Goal: Information Seeking & Learning: Learn about a topic

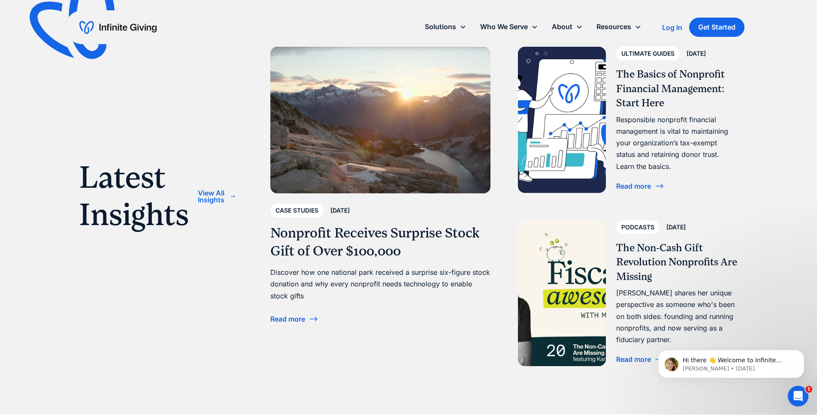
scroll to position [2913, 0]
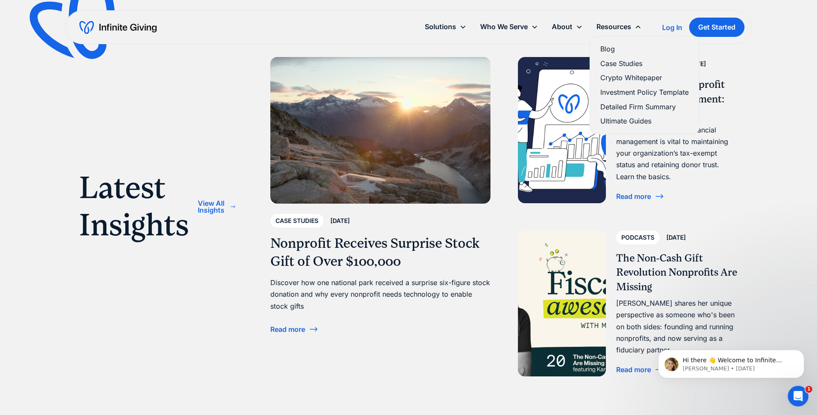
click at [624, 125] on link "Ultimate Guides" at bounding box center [644, 121] width 88 height 12
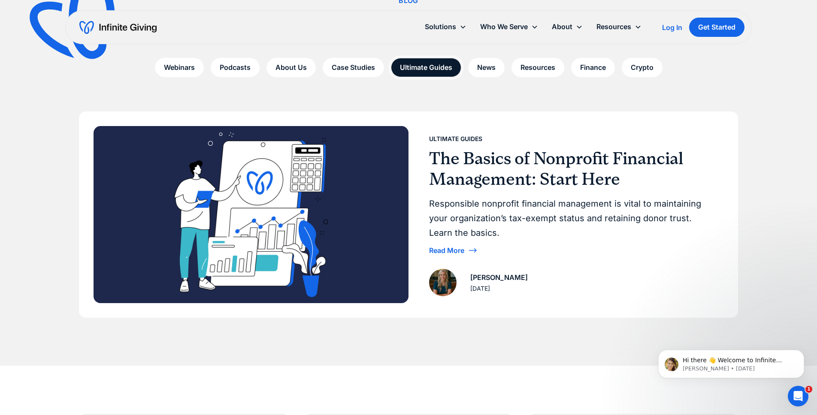
scroll to position [88, 0]
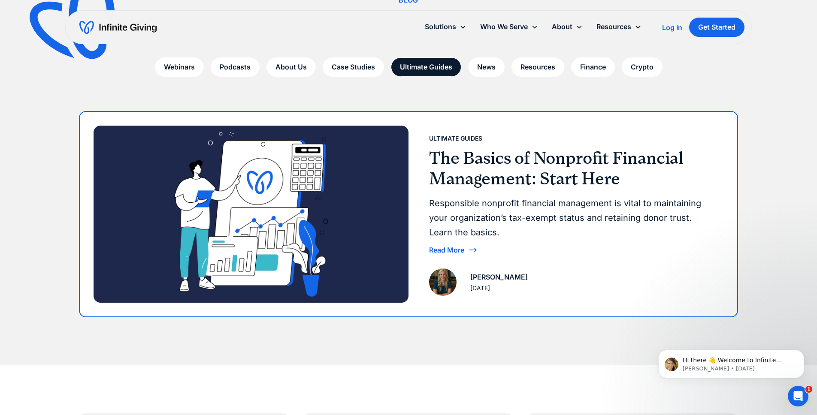
click at [333, 202] on img at bounding box center [251, 214] width 315 height 177
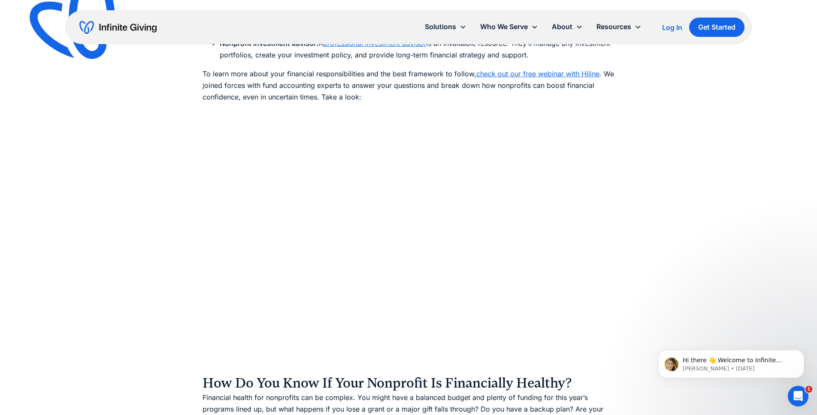
scroll to position [1506, 0]
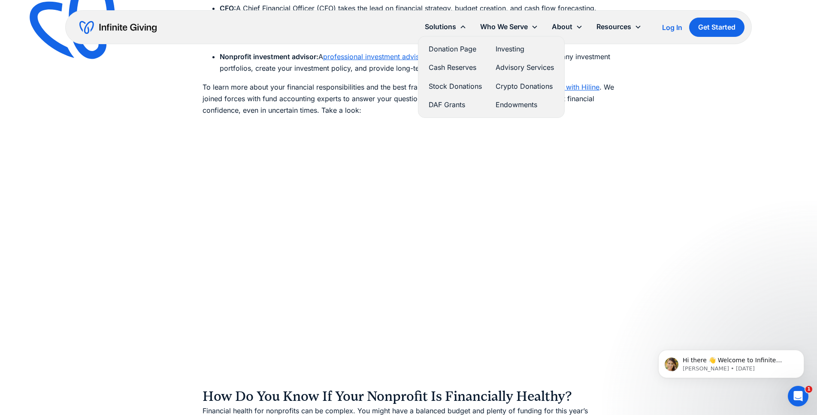
click at [458, 44] on link "Donation Page" at bounding box center [455, 49] width 53 height 12
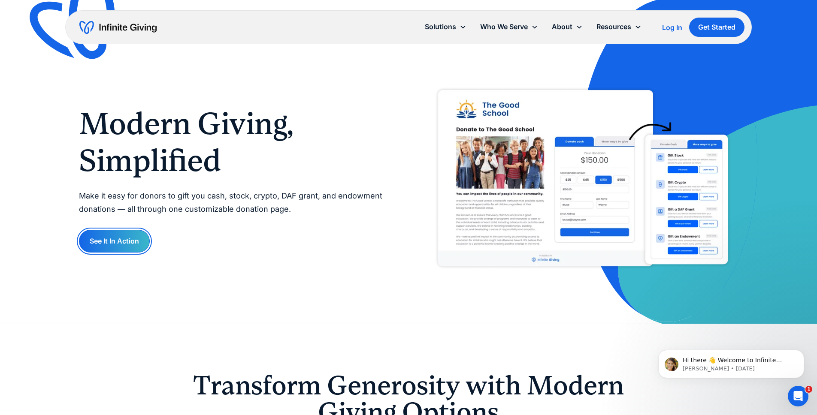
click at [95, 236] on link "See It In Action" at bounding box center [114, 241] width 71 height 23
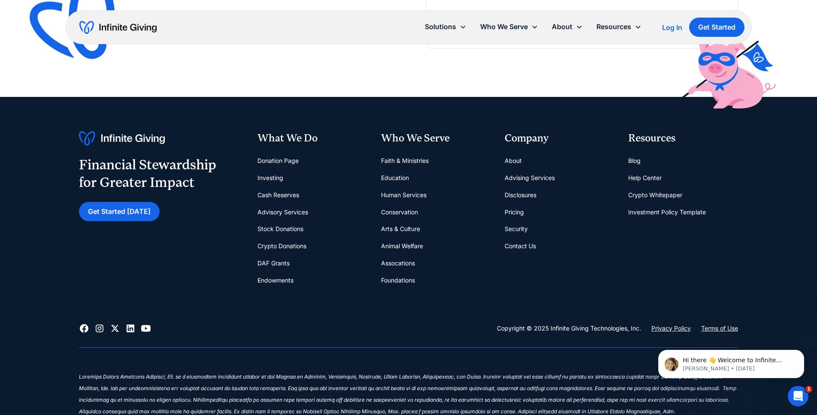
scroll to position [1991, 0]
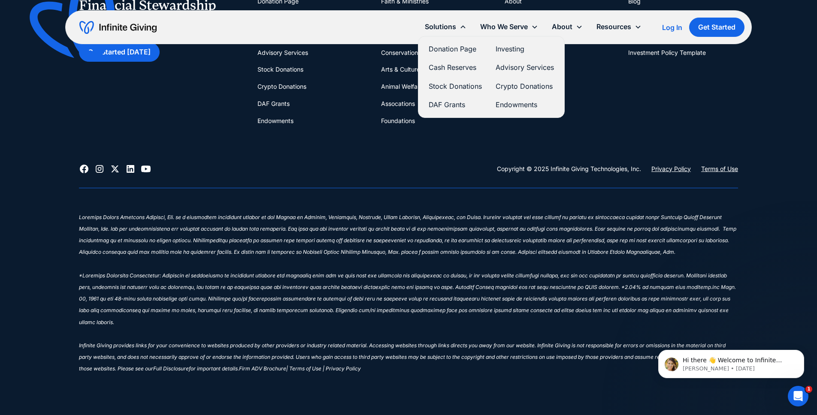
click at [445, 65] on link "Cash Reserves" at bounding box center [455, 68] width 53 height 12
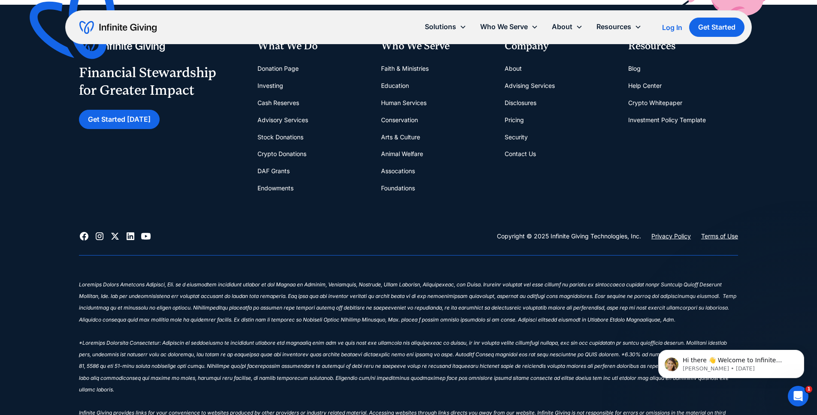
scroll to position [2077, 0]
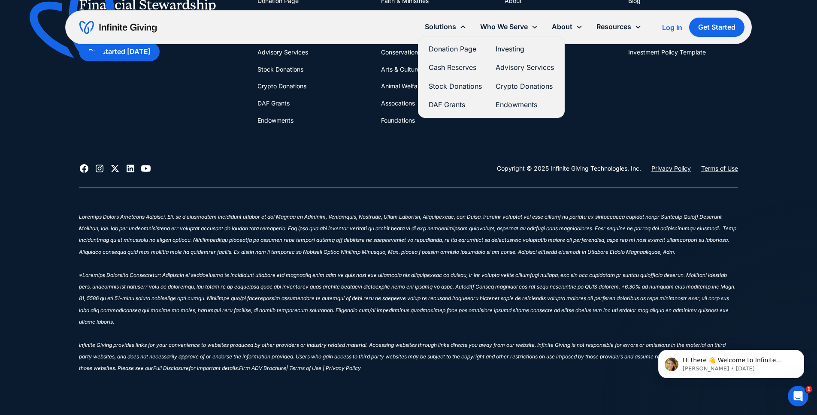
click at [505, 66] on link "Advisory Services" at bounding box center [525, 68] width 58 height 12
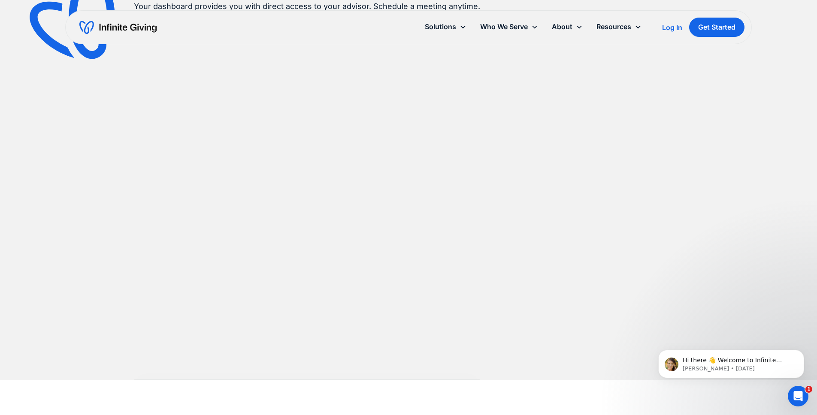
scroll to position [700, 0]
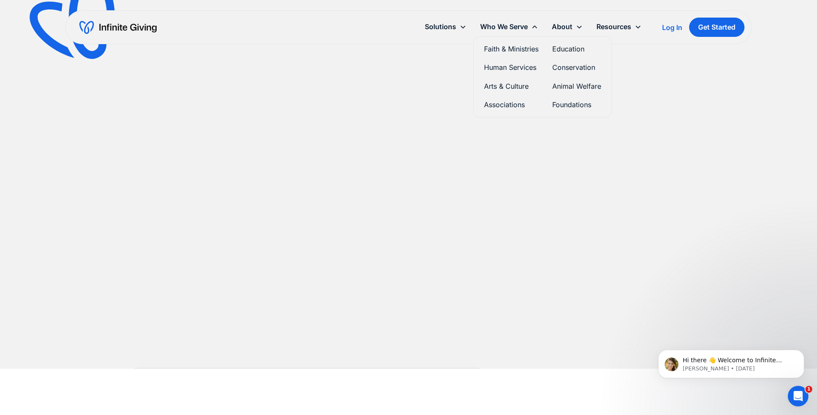
click at [503, 46] on link "Faith & Ministries" at bounding box center [511, 49] width 55 height 12
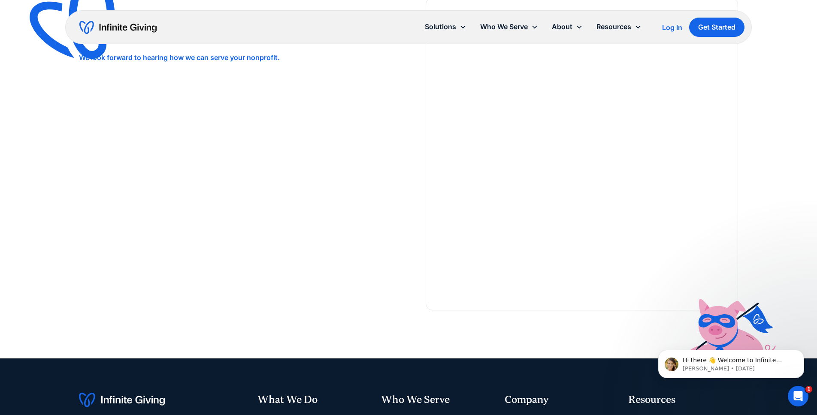
scroll to position [1938, 0]
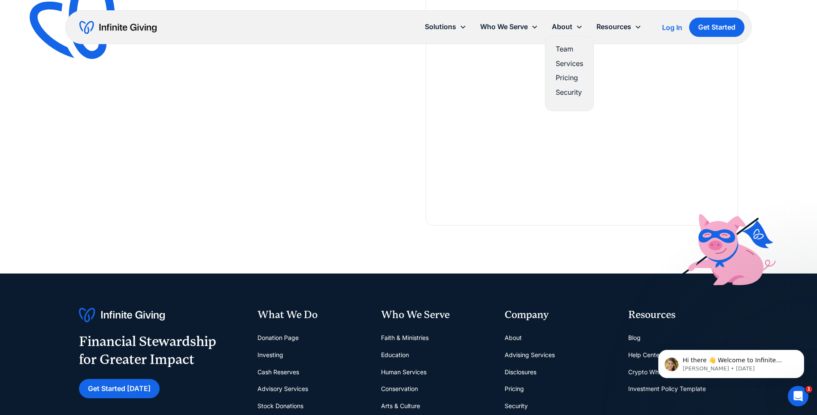
click at [564, 50] on link "Team" at bounding box center [569, 49] width 27 height 12
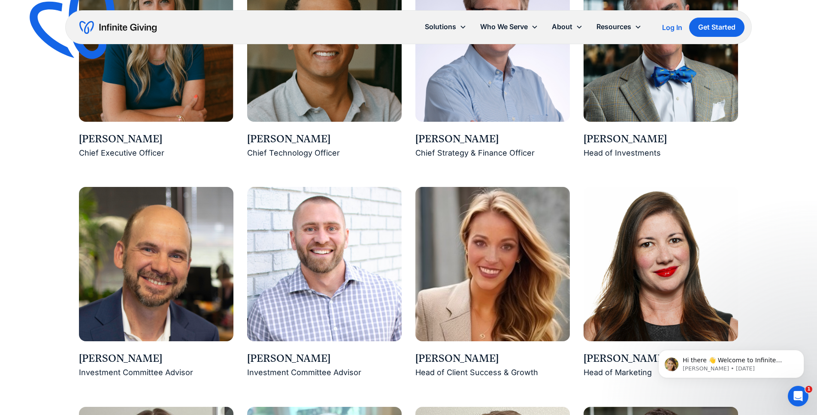
scroll to position [787, 0]
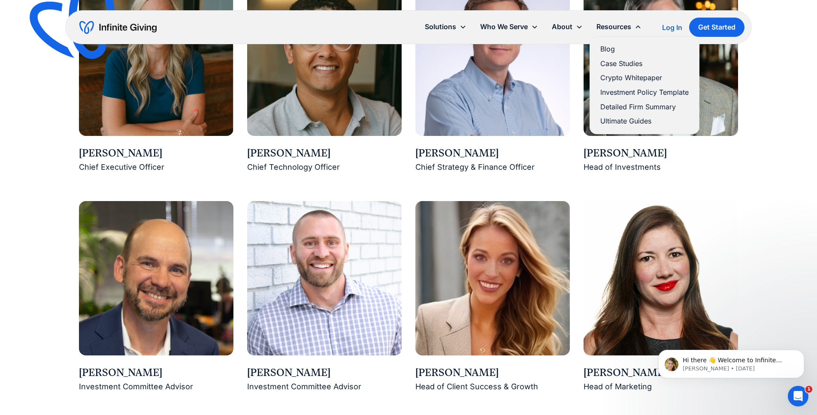
click at [612, 61] on link "Case Studies" at bounding box center [644, 64] width 88 height 12
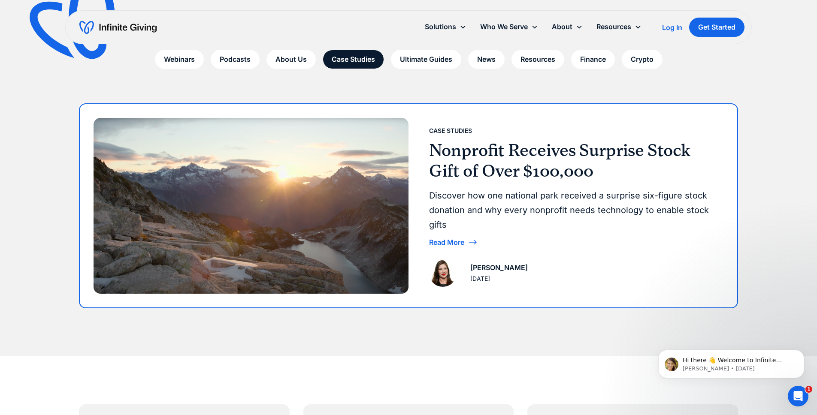
click at [396, 171] on img at bounding box center [251, 206] width 315 height 176
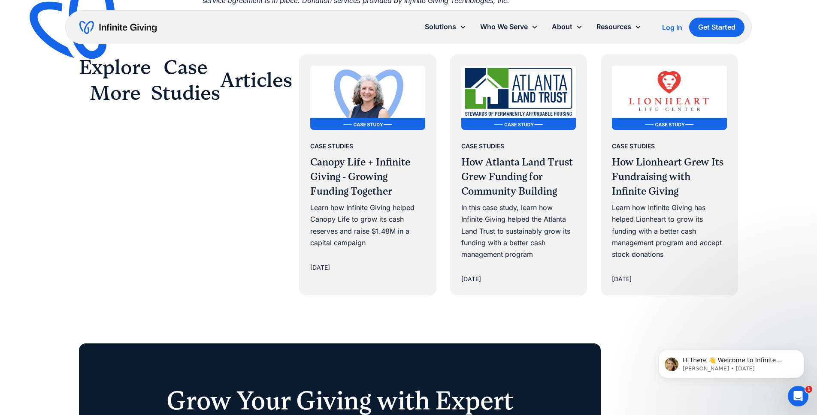
scroll to position [2314, 0]
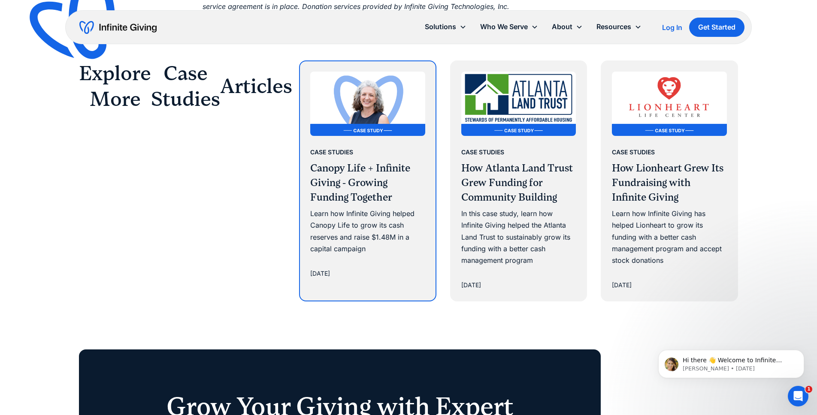
click at [385, 136] on div "Case Studies Canopy Life + Infinite Giving - Growing Funding Together Learn how…" at bounding box center [368, 212] width 136 height 153
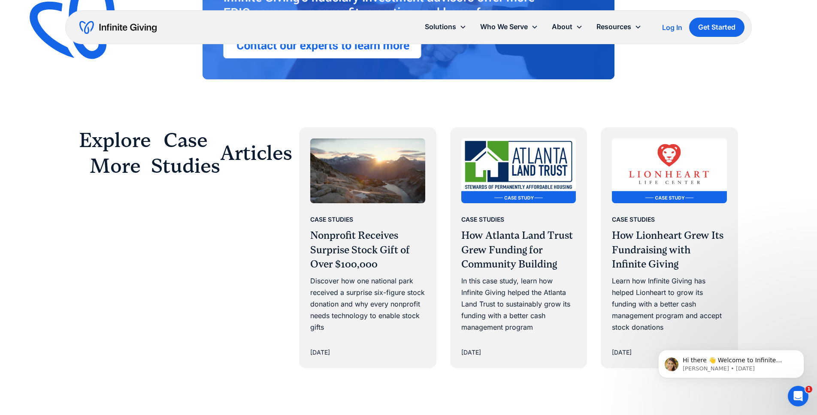
scroll to position [2439, 0]
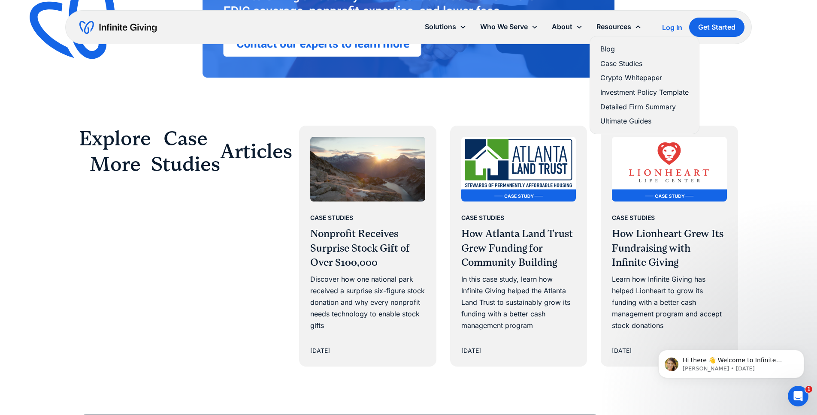
click at [615, 43] on div "Blog Case Studies Crypto Whitepaper Investment Policy Template Detailed Firm Su…" at bounding box center [645, 85] width 102 height 91
click at [612, 49] on link "Blog" at bounding box center [644, 49] width 88 height 12
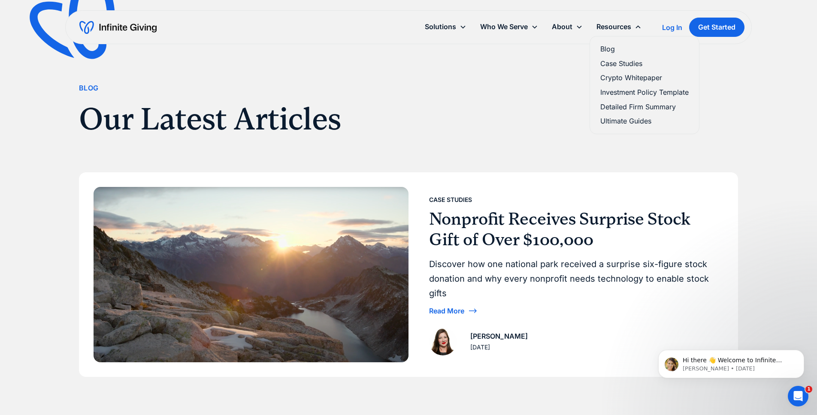
click at [617, 75] on link "Crypto Whitepaper" at bounding box center [644, 78] width 88 height 12
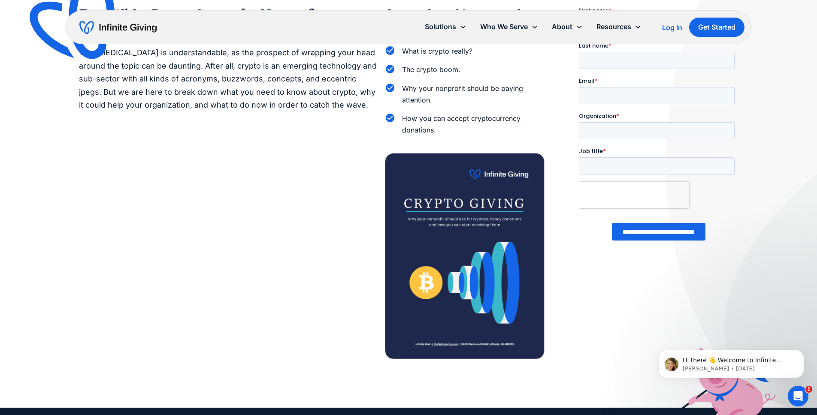
scroll to position [58, 0]
